Goal: Task Accomplishment & Management: Use online tool/utility

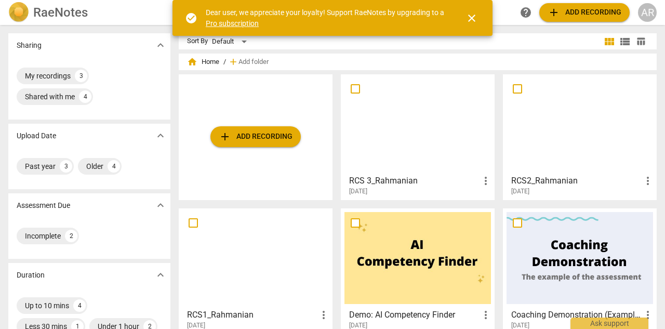
click at [272, 140] on span "add Add recording" at bounding box center [256, 136] width 74 height 12
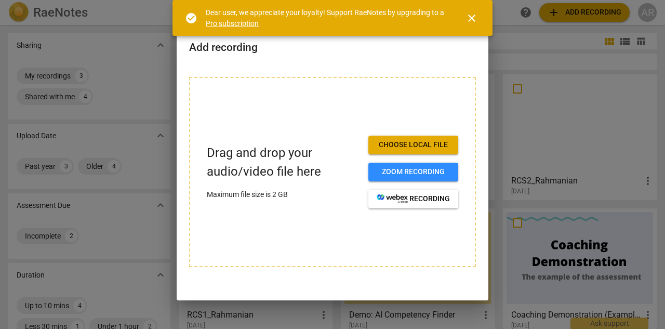
click at [417, 143] on span "Choose local file" at bounding box center [413, 145] width 73 height 10
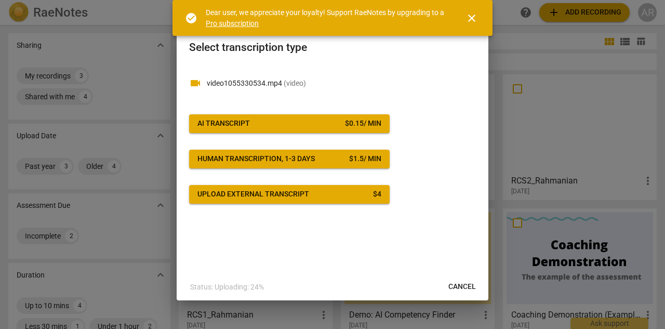
click at [279, 115] on button "AI Transcript $ 0.15 / min" at bounding box center [289, 123] width 201 height 19
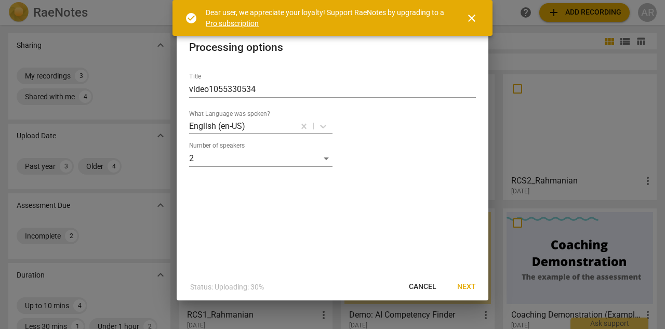
click at [471, 284] on span "Next" at bounding box center [466, 287] width 19 height 10
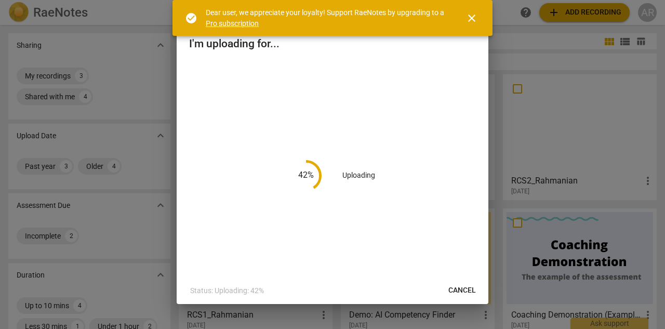
click at [474, 18] on span "close" at bounding box center [471, 18] width 12 height 12
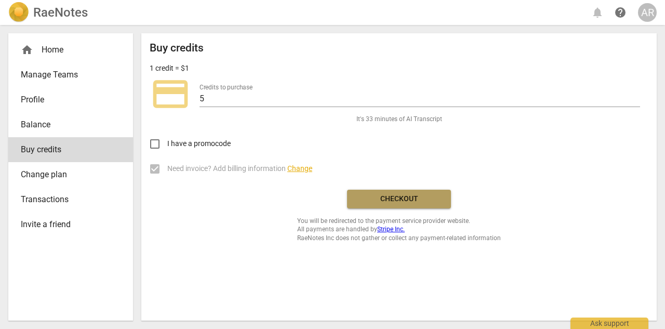
click at [414, 200] on span "Checkout" at bounding box center [398, 199] width 87 height 10
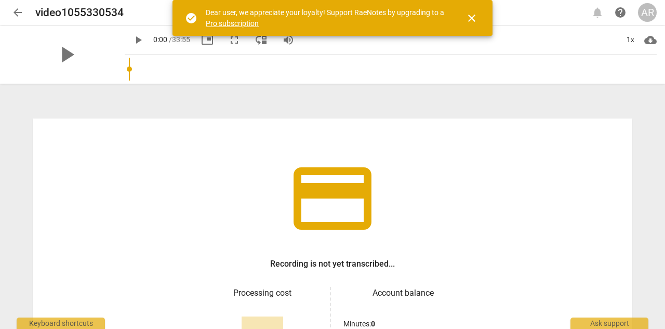
click at [475, 14] on span "close" at bounding box center [471, 18] width 12 height 12
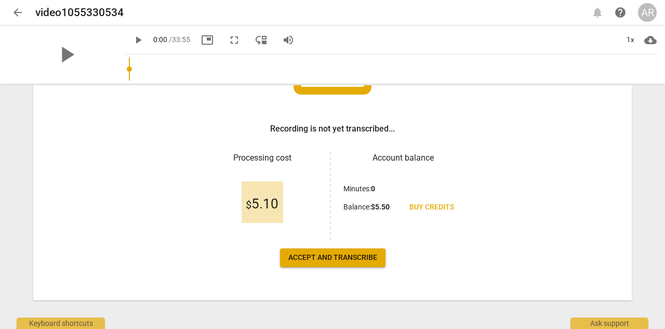
scroll to position [127, 0]
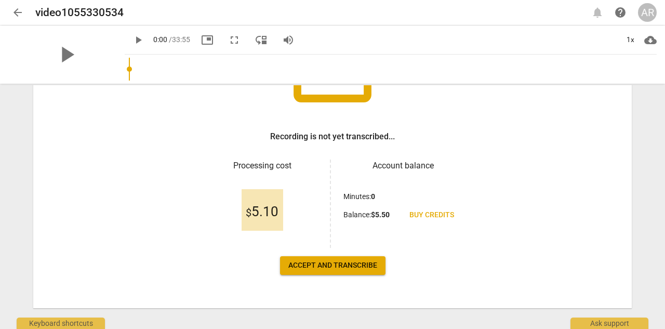
click at [348, 267] on span "Accept and transcribe" at bounding box center [332, 265] width 89 height 10
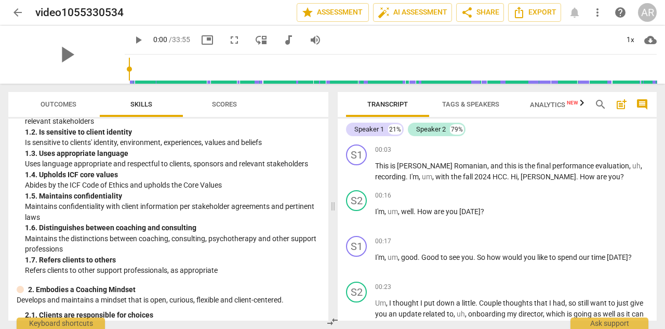
scroll to position [0, 0]
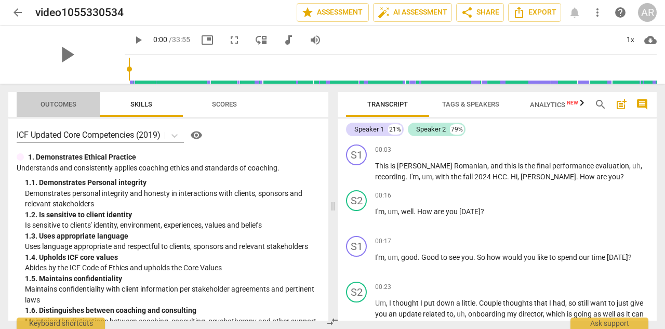
click at [66, 102] on span "Outcomes" at bounding box center [59, 104] width 36 height 8
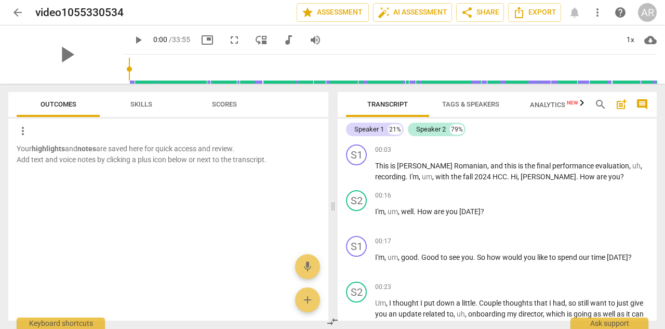
click at [125, 100] on span "Skills" at bounding box center [141, 105] width 47 height 14
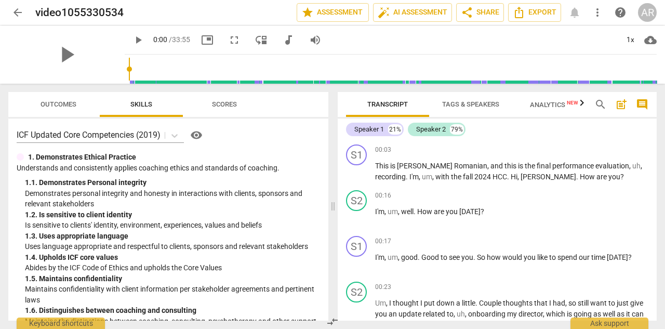
click at [218, 99] on span "Scores" at bounding box center [224, 105] width 50 height 14
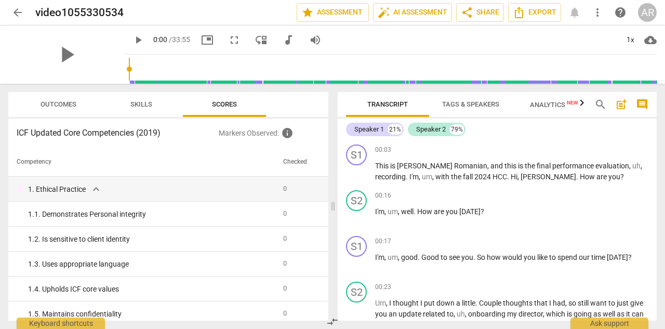
click at [135, 106] on span "Skills" at bounding box center [141, 104] width 22 height 8
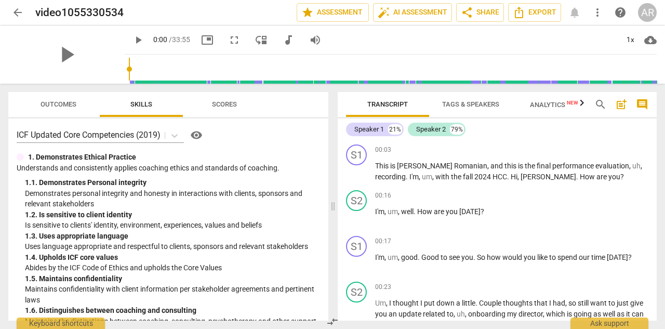
click at [197, 133] on span "visibility" at bounding box center [196, 135] width 12 height 12
click at [374, 126] on div "Speaker 1" at bounding box center [369, 129] width 30 height 10
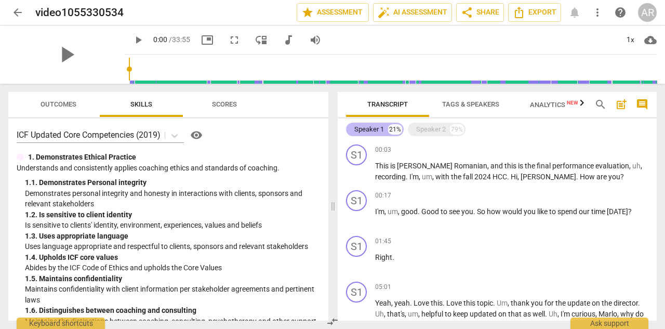
click at [374, 126] on div "Speaker 1" at bounding box center [369, 129] width 30 height 10
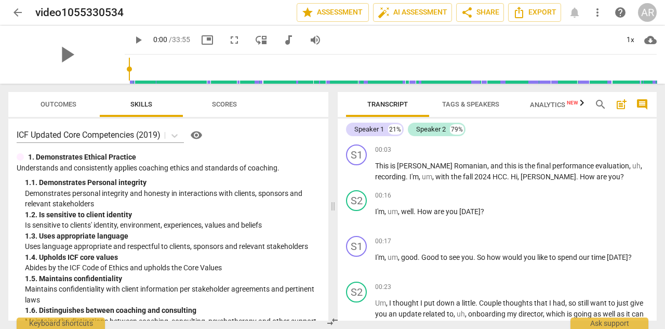
click at [472, 100] on span "Tags & Speakers" at bounding box center [470, 104] width 57 height 8
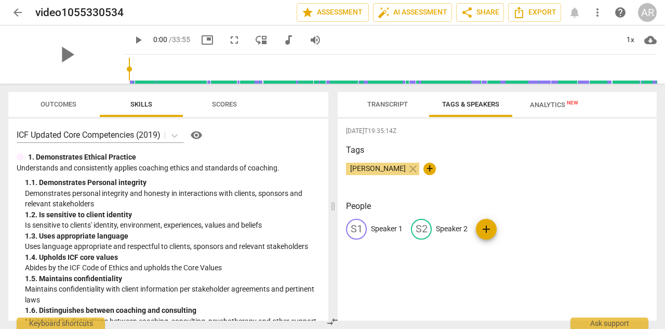
click at [389, 230] on p "Speaker 1" at bounding box center [387, 228] width 32 height 11
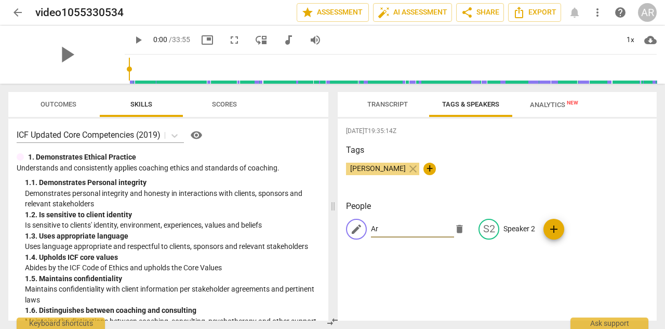
type input "A"
type input "Coach"
click at [522, 228] on p "Speaker 2" at bounding box center [519, 228] width 32 height 11
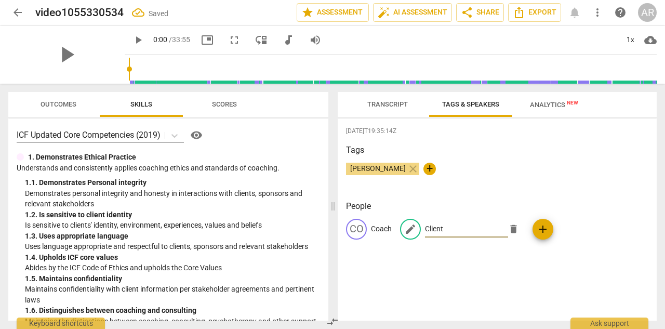
type input "Client"
click at [578, 199] on div "[DATE]T19:35:14Z Tags [PERSON_NAME] close + People CO Coach edit Client delete …" at bounding box center [497, 219] width 319 height 202
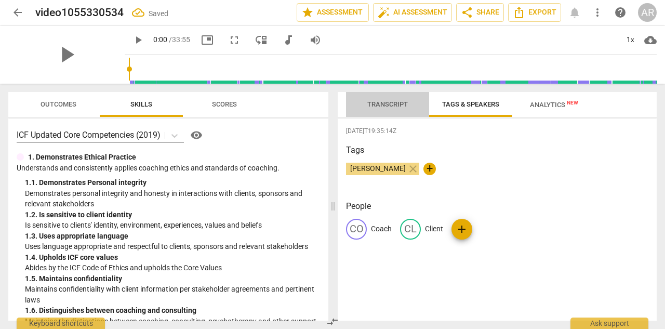
click at [394, 108] on span "Transcript" at bounding box center [387, 104] width 41 height 8
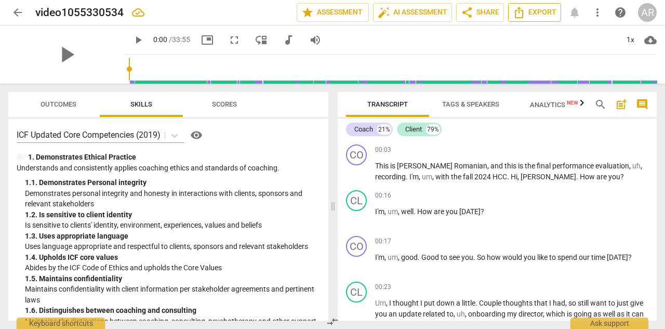
click at [535, 14] on span "Export" at bounding box center [535, 12] width 44 height 12
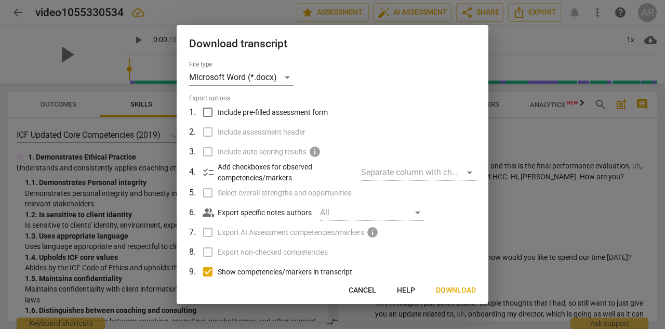
click at [460, 286] on span "Download" at bounding box center [456, 290] width 40 height 10
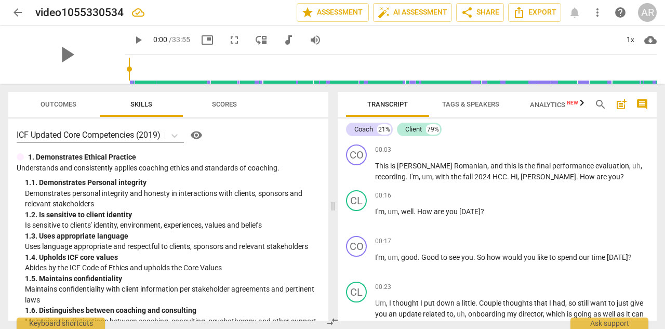
click at [560, 105] on span "Analytics New" at bounding box center [554, 105] width 48 height 8
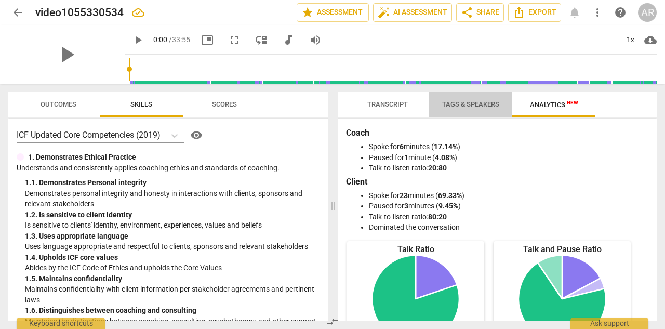
click at [474, 99] on span "Tags & Speakers" at bounding box center [471, 105] width 82 height 14
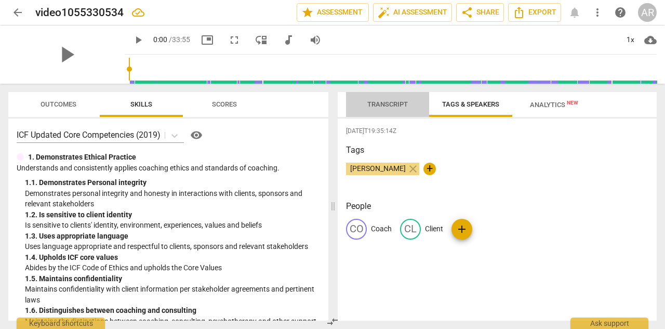
click at [398, 102] on span "Transcript" at bounding box center [387, 104] width 41 height 8
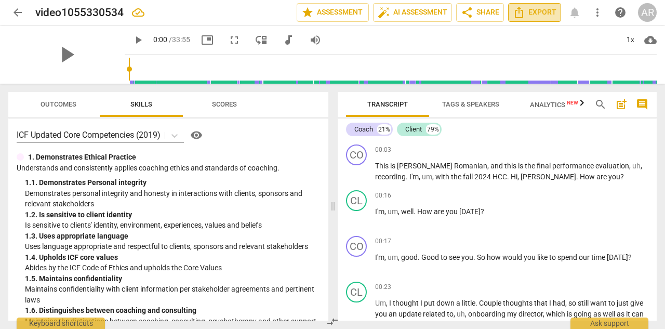
click at [529, 8] on span "Export" at bounding box center [535, 12] width 44 height 12
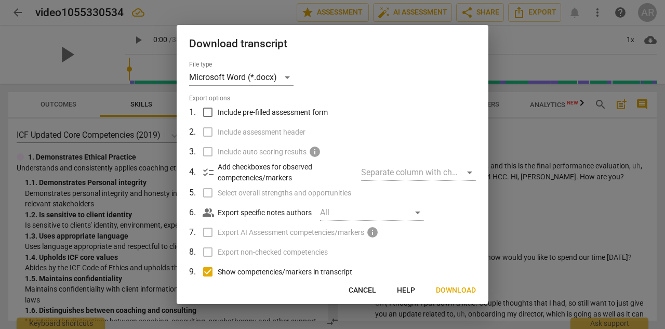
click at [455, 171] on div "Separate column with check marks" at bounding box center [418, 172] width 115 height 17
click at [465, 170] on div "Separate column with check marks" at bounding box center [418, 172] width 115 height 17
click at [424, 174] on div "Separate column with check marks" at bounding box center [418, 172] width 115 height 17
click at [300, 175] on p "Add checkboxes for observed competencies/markers" at bounding box center [285, 172] width 135 height 21
click at [370, 292] on span "Cancel" at bounding box center [363, 290] width 28 height 10
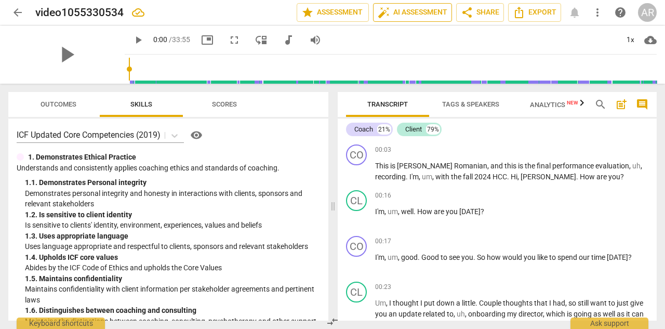
click at [397, 13] on span "auto_fix_high AI Assessment" at bounding box center [413, 12] width 70 height 12
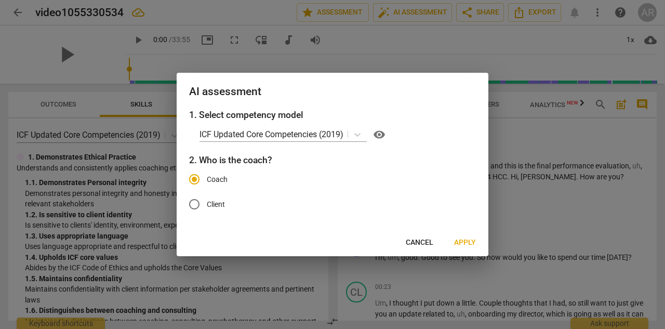
click at [471, 245] on span "Apply" at bounding box center [465, 242] width 22 height 10
